Goal: Task Accomplishment & Management: Use online tool/utility

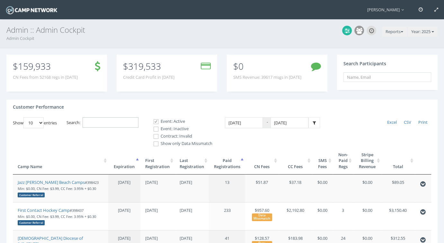
click at [99, 121] on input "Search:" at bounding box center [111, 122] width 56 height 11
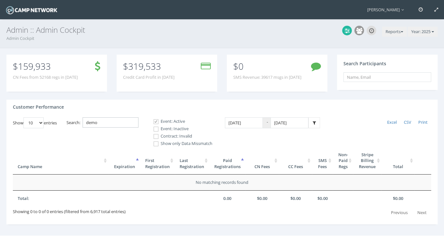
type input "demo"
click at [171, 136] on label "Contract: Invalid" at bounding box center [180, 136] width 64 height 6
click at [155, 136] on input "Contract: Invalid" at bounding box center [152, 136] width 6 height 6
checkbox input "true"
click at [157, 130] on span at bounding box center [156, 129] width 6 height 6
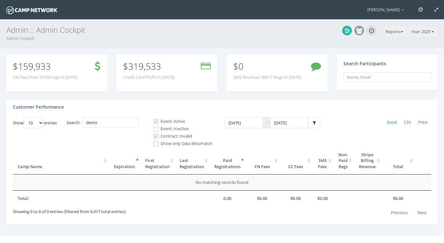
click at [155, 130] on input "Event: Inactive" at bounding box center [152, 129] width 6 height 6
checkbox input "true"
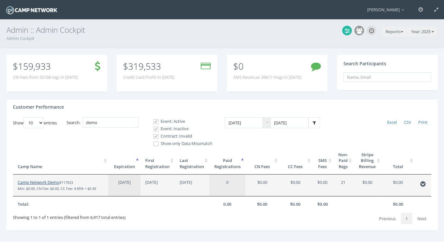
click at [35, 179] on link "Camp Network Demo" at bounding box center [38, 182] width 41 height 6
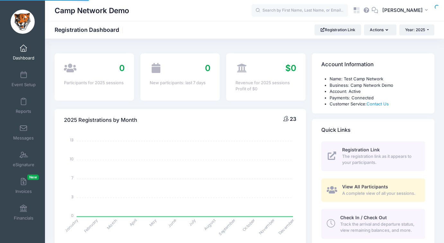
select select
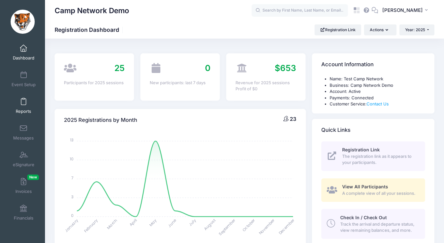
click at [23, 99] on span at bounding box center [23, 101] width 0 height 7
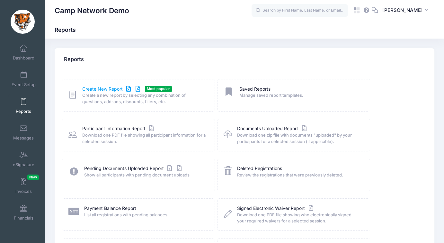
click at [95, 88] on link "Create New Report" at bounding box center [112, 89] width 60 height 7
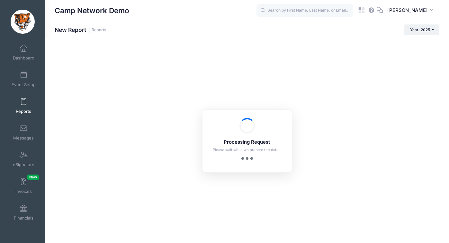
checkbox input "true"
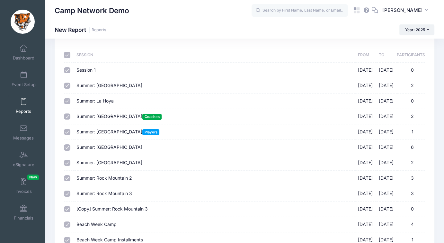
scroll to position [131, 0]
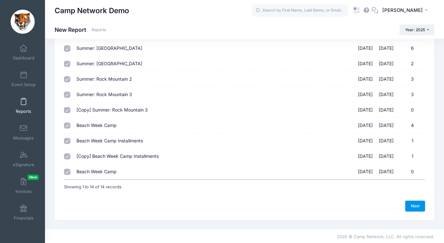
drag, startPoint x: 412, startPoint y: 208, endPoint x: 314, endPoint y: 127, distance: 127.3
click at [412, 208] on link "Next" at bounding box center [415, 205] width 20 height 11
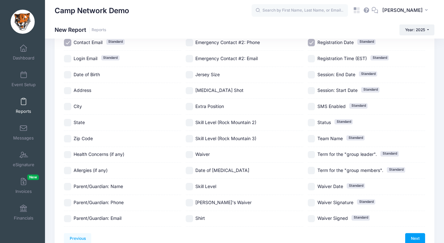
scroll to position [87, 0]
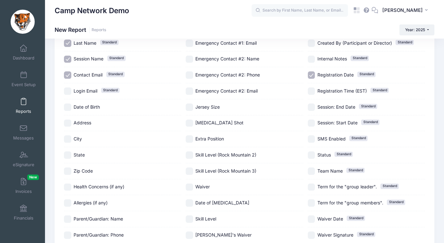
click at [335, 107] on span "Session: End Date" at bounding box center [336, 106] width 38 height 5
checkbox input "true"
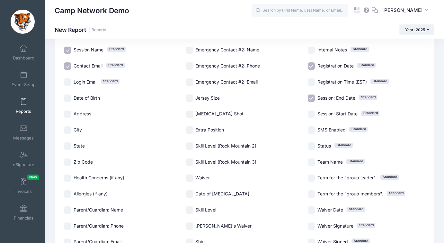
scroll to position [152, 0]
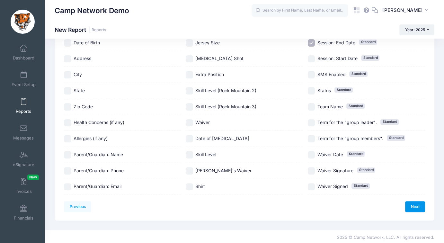
click at [417, 206] on link "Next" at bounding box center [415, 206] width 20 height 11
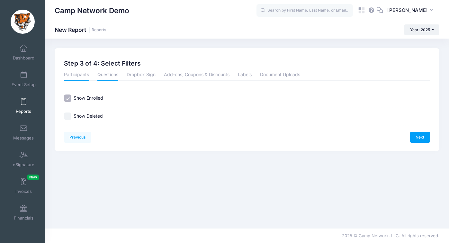
click at [109, 79] on link "Questions" at bounding box center [107, 75] width 21 height 12
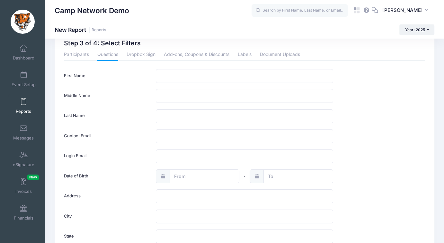
scroll to position [17, 0]
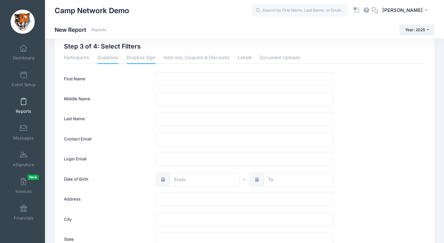
click at [138, 55] on link "Dropbox Sign" at bounding box center [140, 58] width 29 height 12
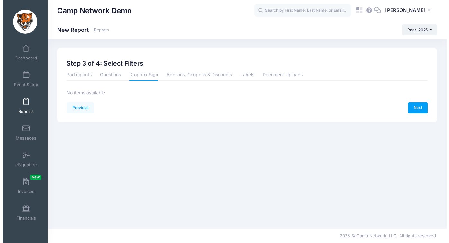
scroll to position [0, 0]
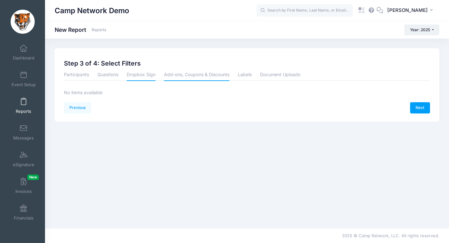
drag, startPoint x: 193, startPoint y: 70, endPoint x: 222, endPoint y: 75, distance: 29.4
click at [193, 70] on link "Add-ons, Coupons & Discounts" at bounding box center [196, 75] width 65 height 12
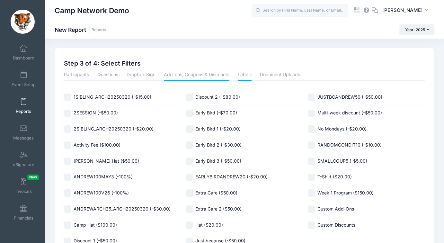
click at [245, 78] on link "Labels" at bounding box center [245, 75] width 14 height 12
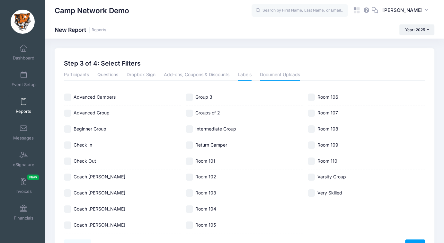
click at [285, 76] on link "Document Uploads" at bounding box center [280, 75] width 40 height 12
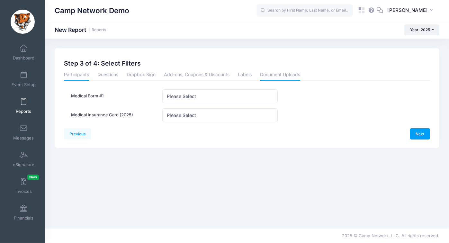
click at [84, 79] on link "Participants" at bounding box center [76, 75] width 25 height 12
